Goal: Task Accomplishment & Management: Manage account settings

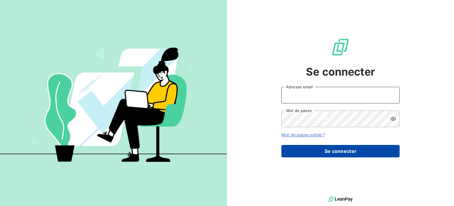
type input "[PERSON_NAME][EMAIL_ADDRESS][DOMAIN_NAME]"
click at [337, 152] on button "Se connecter" at bounding box center [341, 151] width 118 height 12
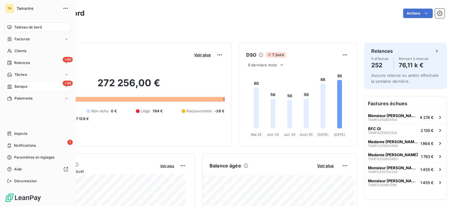
click at [21, 86] on span "Banque" at bounding box center [20, 86] width 13 height 5
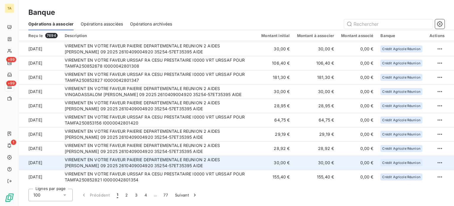
scroll to position [1157, 0]
